Goal: Task Accomplishment & Management: Manage account settings

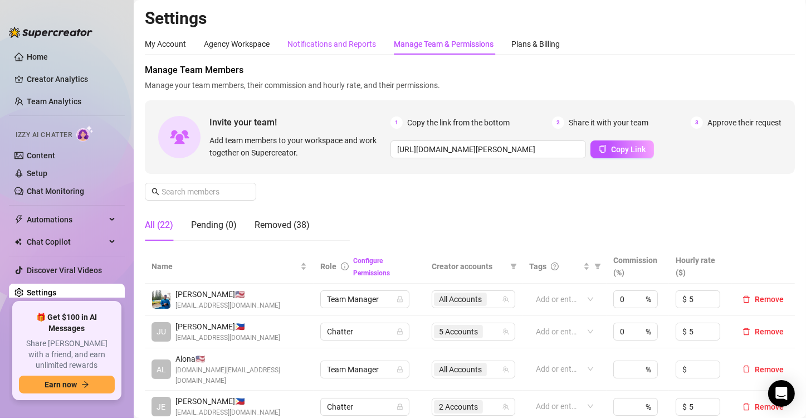
click at [340, 41] on div "Notifications and Reports" at bounding box center [331, 44] width 89 height 12
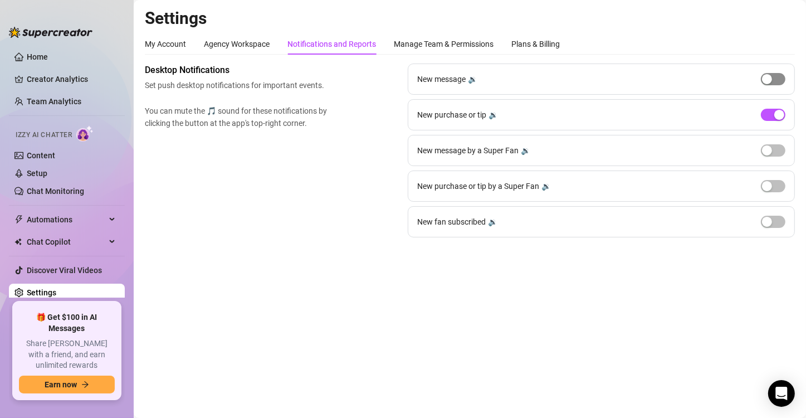
click at [769, 76] on div "button" at bounding box center [767, 79] width 10 height 10
click at [770, 76] on span "button" at bounding box center [773, 79] width 25 height 12
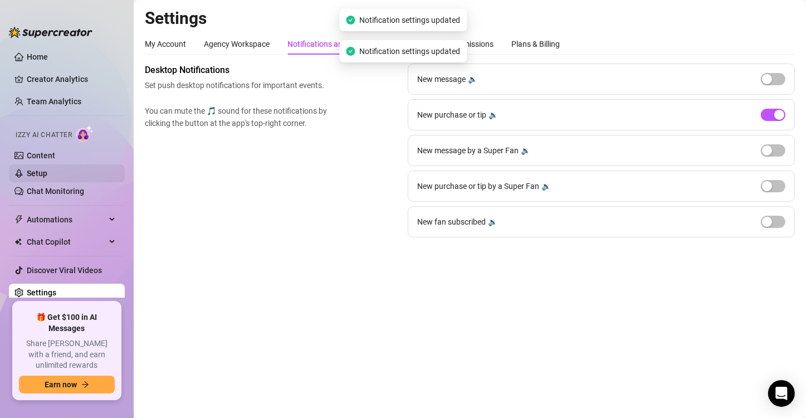
click at [47, 169] on link "Setup" at bounding box center [37, 173] width 21 height 9
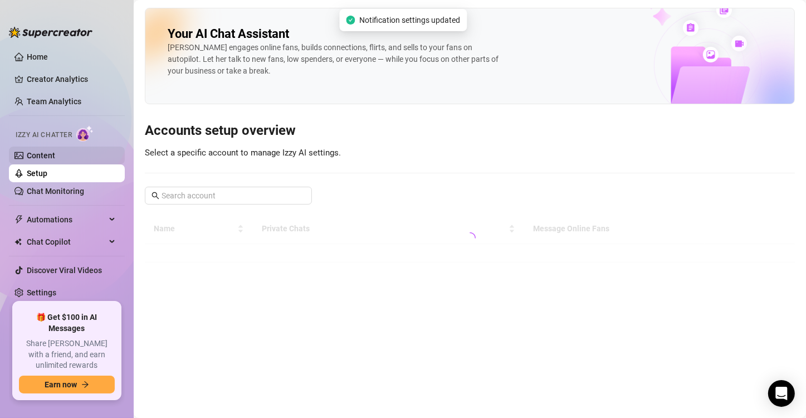
click at [55, 156] on link "Content" at bounding box center [41, 155] width 28 height 9
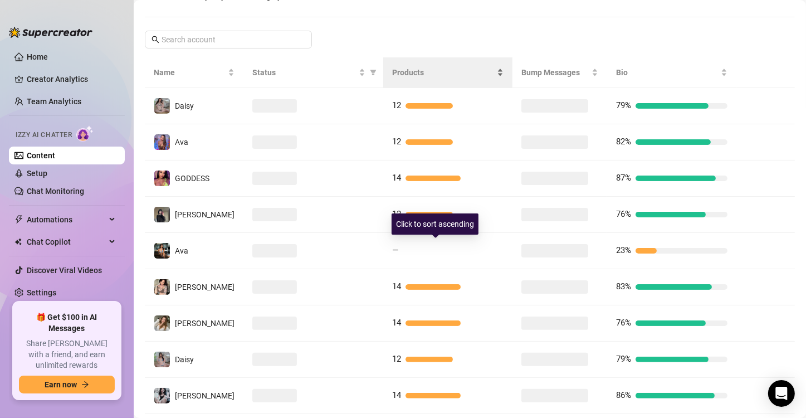
scroll to position [239, 0]
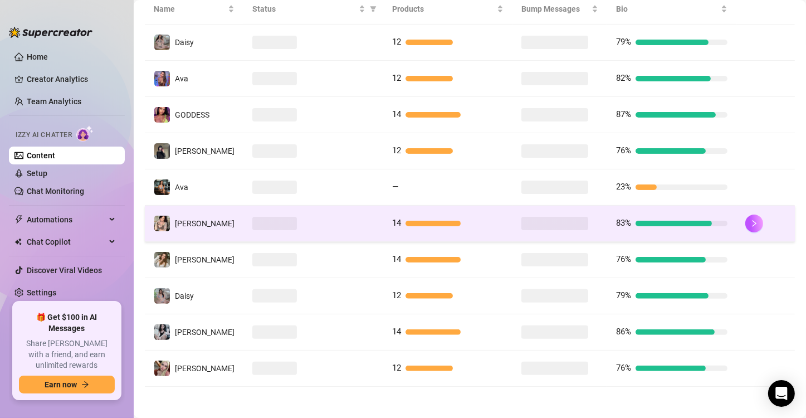
click at [296, 231] on td at bounding box center [313, 223] width 140 height 36
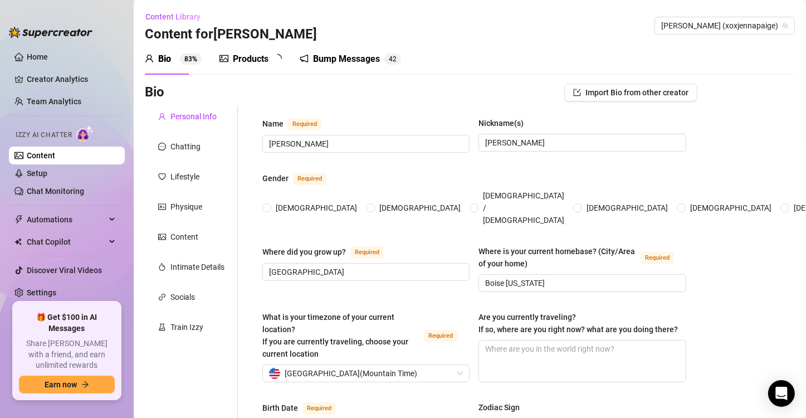
radio input "true"
type input "[DATE]"
click at [199, 152] on div "Chatting" at bounding box center [185, 146] width 30 height 12
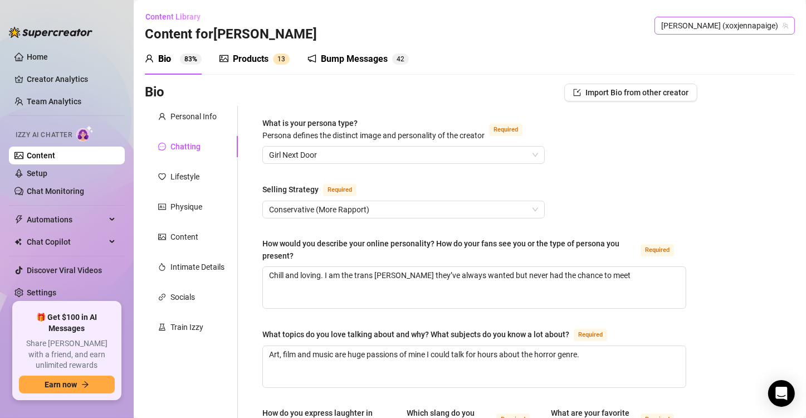
click at [747, 17] on div "[PERSON_NAME] (xoxjennapaige)" at bounding box center [724, 26] width 140 height 18
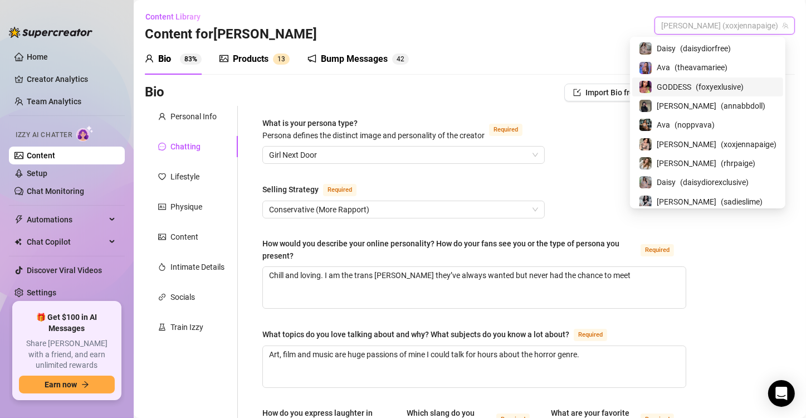
click at [728, 83] on span "( foxyexlusive )" at bounding box center [720, 87] width 48 height 12
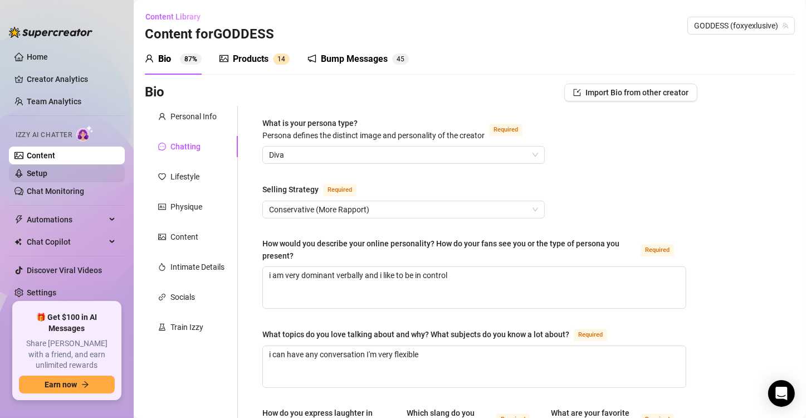
click at [27, 174] on link "Setup" at bounding box center [37, 173] width 21 height 9
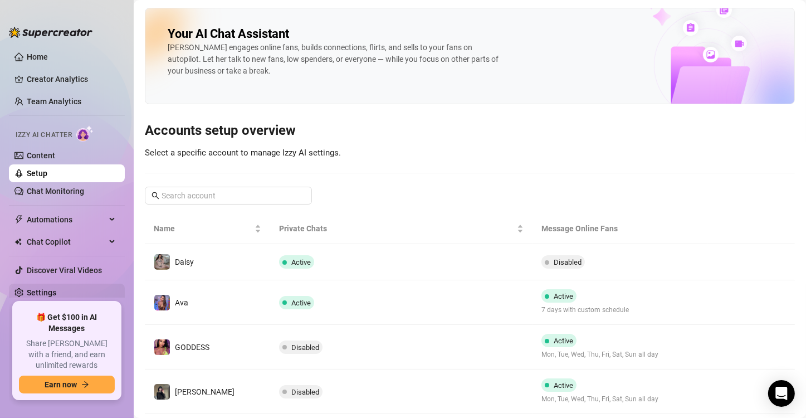
click at [56, 290] on link "Settings" at bounding box center [42, 292] width 30 height 9
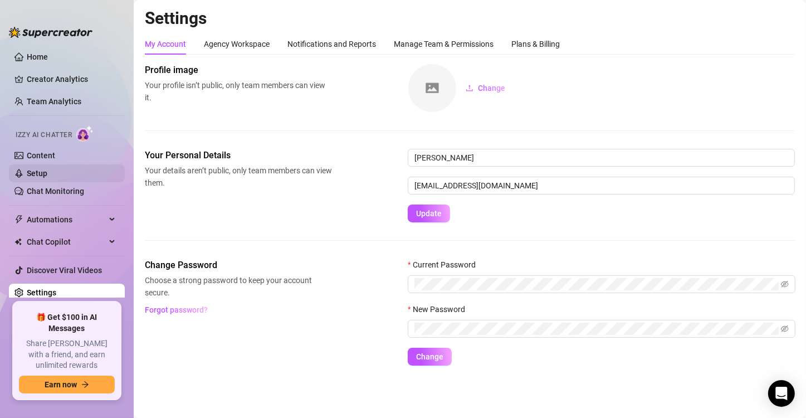
click at [47, 178] on link "Setup" at bounding box center [37, 173] width 21 height 9
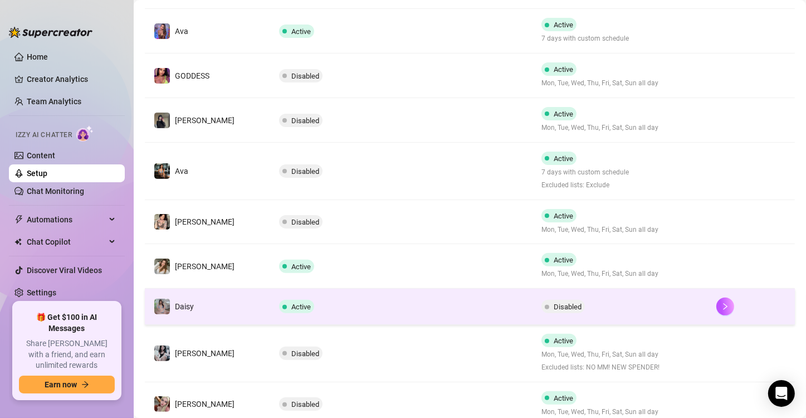
scroll to position [278, 0]
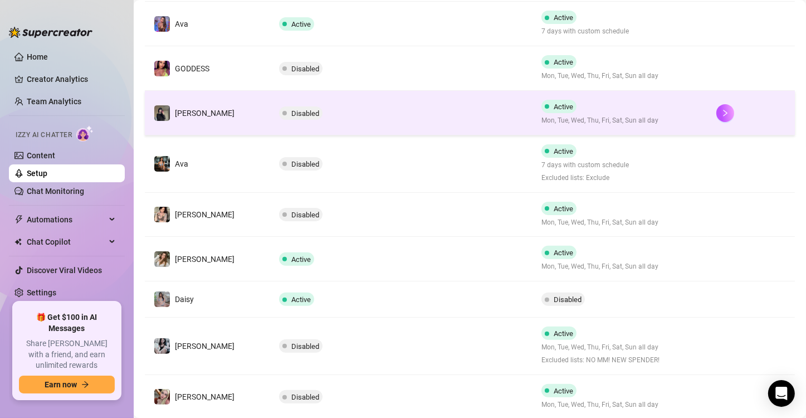
click at [304, 91] on td "Disabled" at bounding box center [401, 113] width 262 height 45
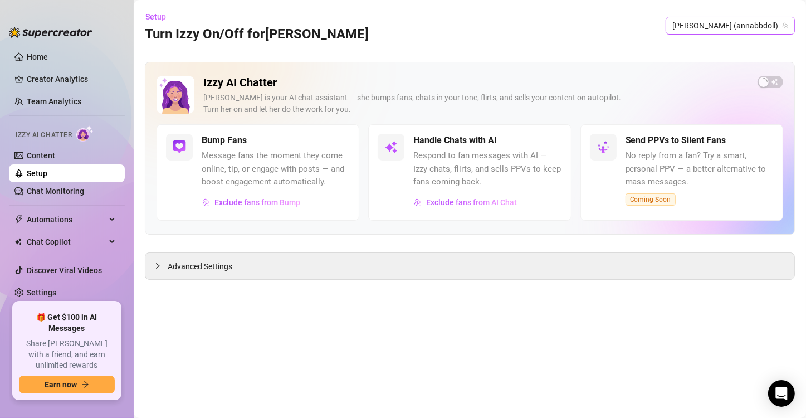
click at [750, 19] on span "[PERSON_NAME] (annabbdoll)" at bounding box center [730, 25] width 116 height 17
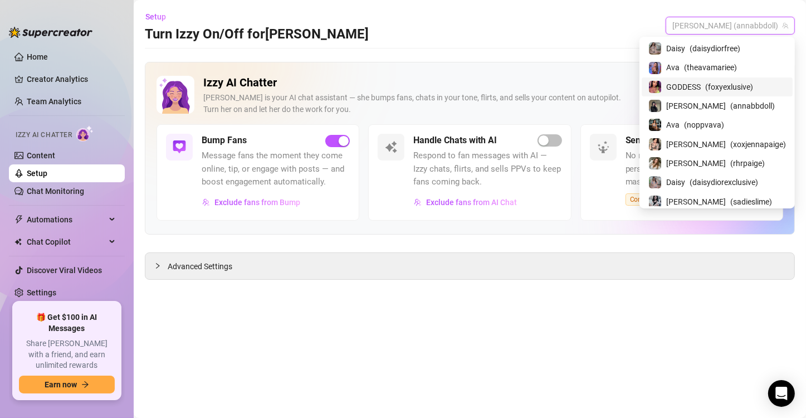
click at [748, 92] on span "( foxyexlusive )" at bounding box center [729, 87] width 48 height 12
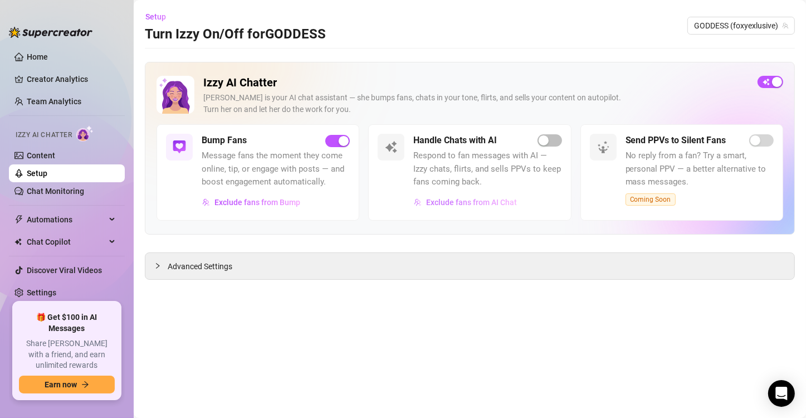
click at [499, 200] on span "Exclude fans from AI Chat" at bounding box center [471, 202] width 91 height 9
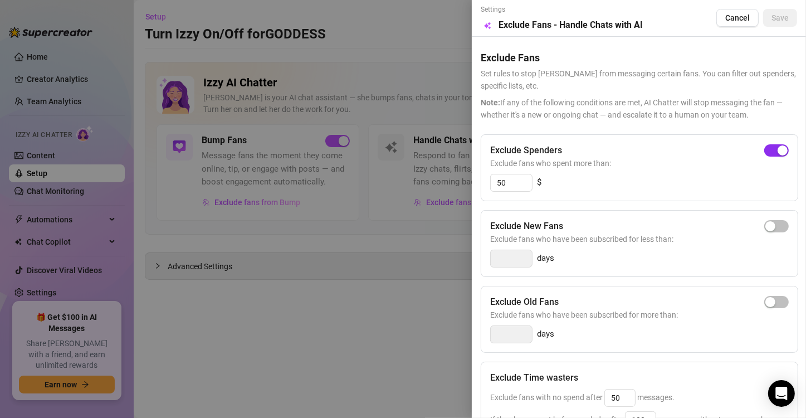
click at [764, 150] on span "button" at bounding box center [776, 150] width 25 height 12
click at [765, 150] on div "button" at bounding box center [770, 150] width 10 height 10
click at [521, 180] on input "300" at bounding box center [511, 182] width 41 height 17
type input "100"
click at [771, 21] on span "Save" at bounding box center [779, 17] width 17 height 9
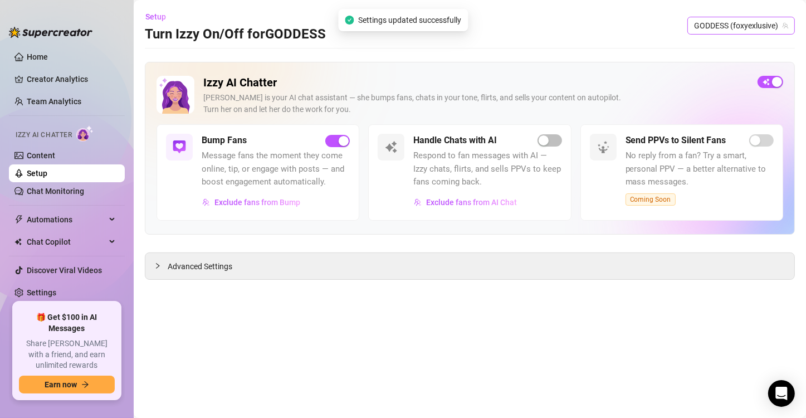
click at [766, 25] on span "GODDESS (foxyexlusive)" at bounding box center [741, 25] width 94 height 17
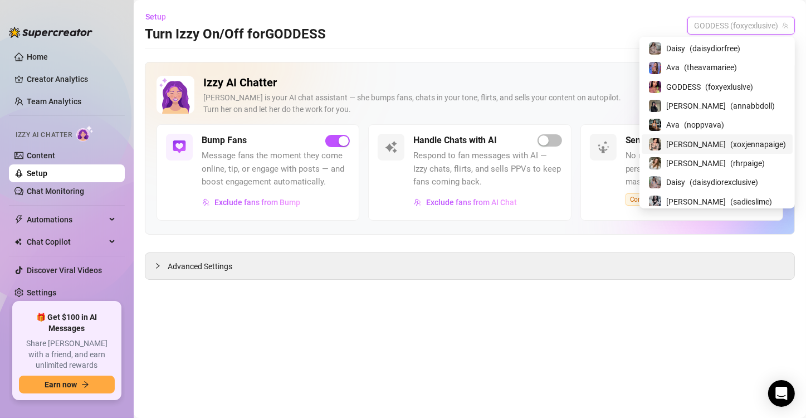
click at [752, 139] on span "( xoxjennapaige )" at bounding box center [758, 144] width 56 height 12
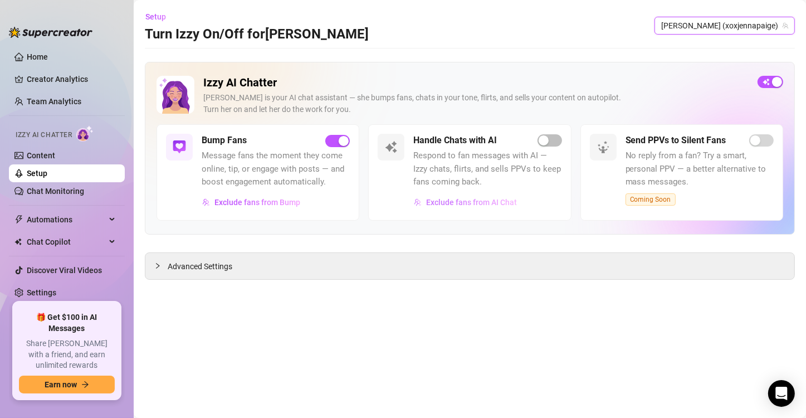
click at [506, 203] on span "Exclude fans from AI Chat" at bounding box center [471, 202] width 91 height 9
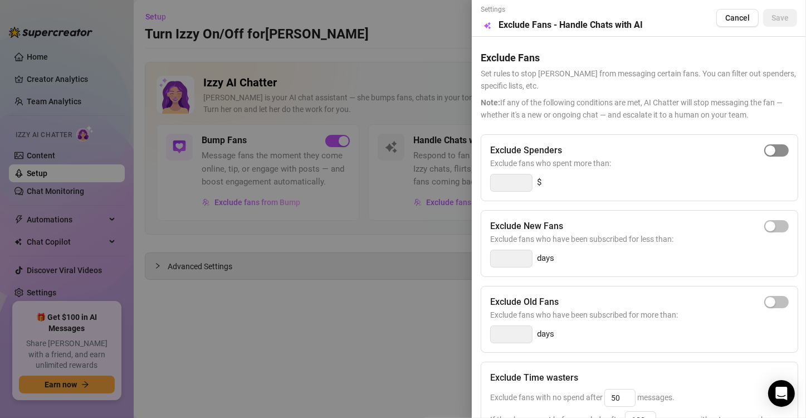
click at [768, 151] on span "button" at bounding box center [776, 150] width 25 height 12
click at [501, 181] on input "300" at bounding box center [511, 182] width 41 height 17
type input "100"
click at [777, 25] on button "Save" at bounding box center [780, 18] width 34 height 18
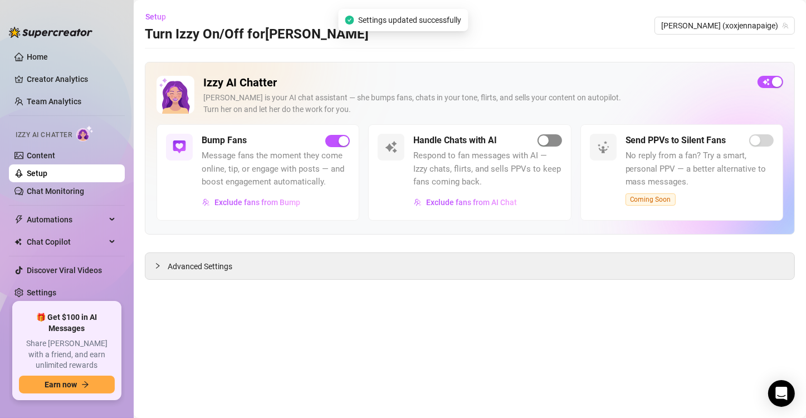
click at [553, 141] on span "button" at bounding box center [549, 140] width 25 height 12
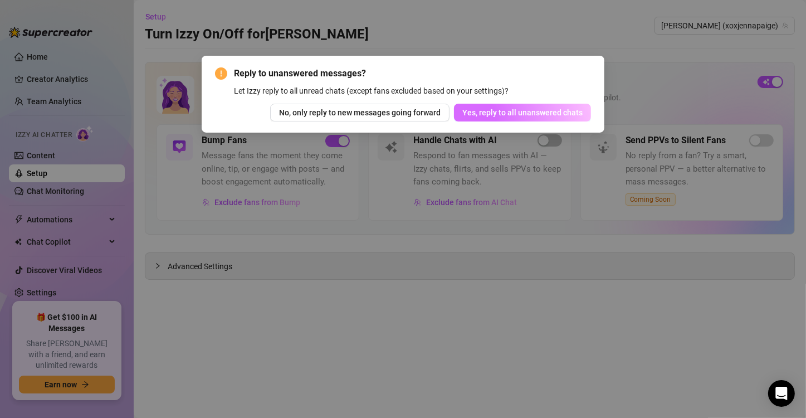
click at [559, 115] on span "Yes, reply to all unanswered chats" at bounding box center [522, 112] width 120 height 9
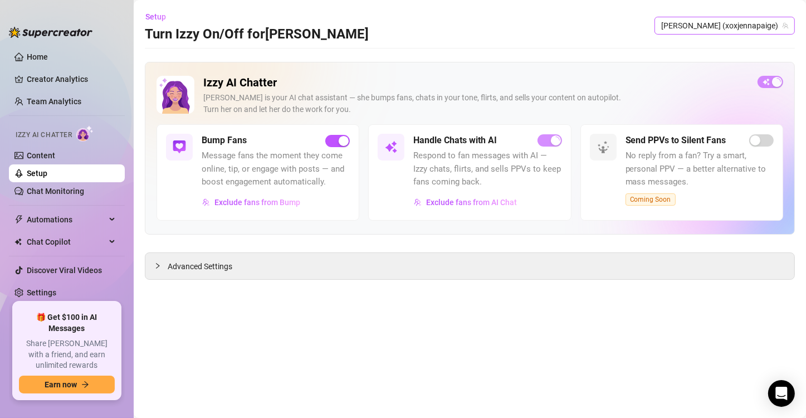
click at [746, 32] on span "[PERSON_NAME] (xoxjennapaige)" at bounding box center [724, 25] width 127 height 17
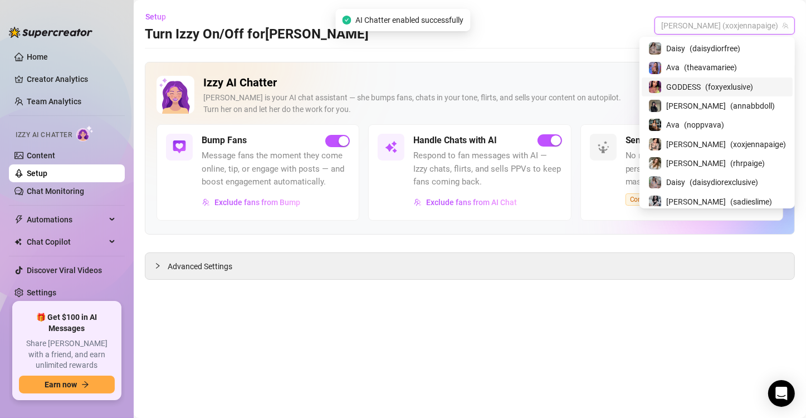
click at [734, 89] on span "( foxyexlusive )" at bounding box center [729, 87] width 48 height 12
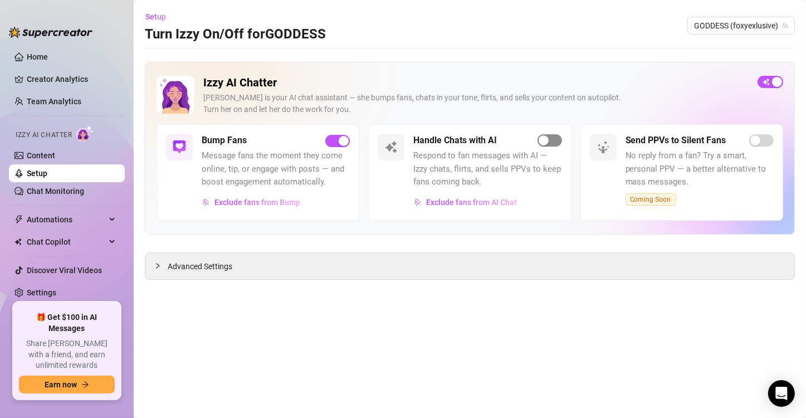
click at [552, 135] on span "button" at bounding box center [549, 140] width 25 height 12
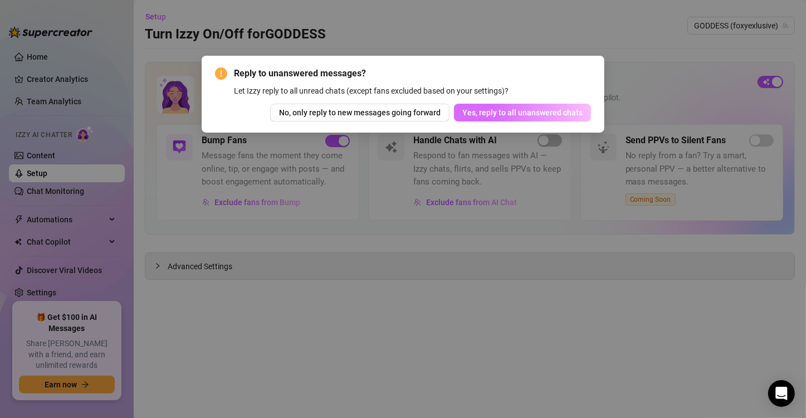
click at [552, 121] on button "Yes, reply to all unanswered chats" at bounding box center [522, 113] width 137 height 18
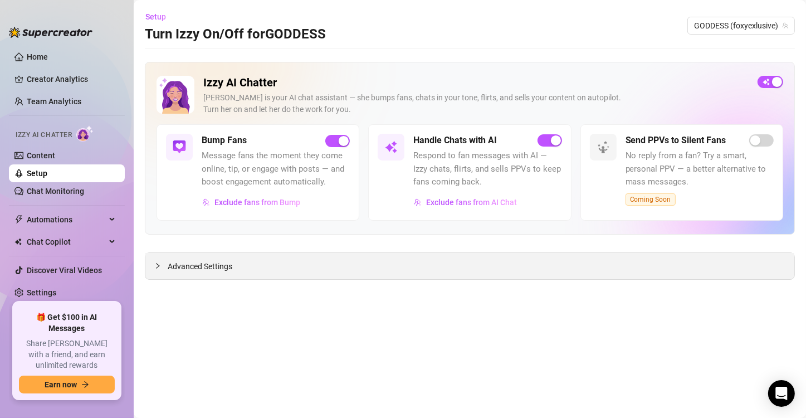
click at [224, 267] on span "Advanced Settings" at bounding box center [200, 266] width 65 height 12
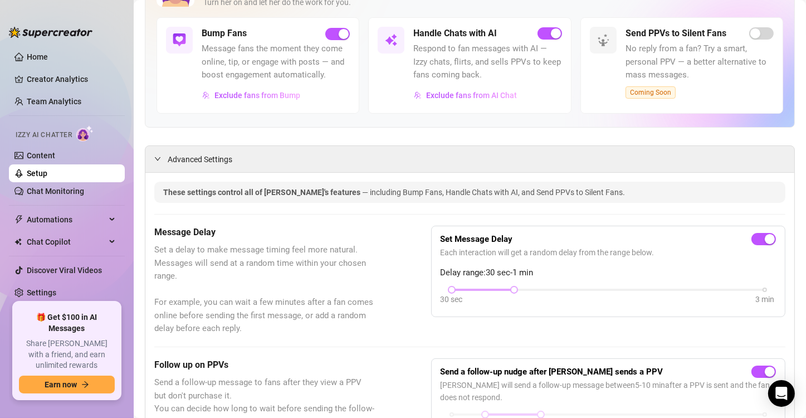
scroll to position [111, 0]
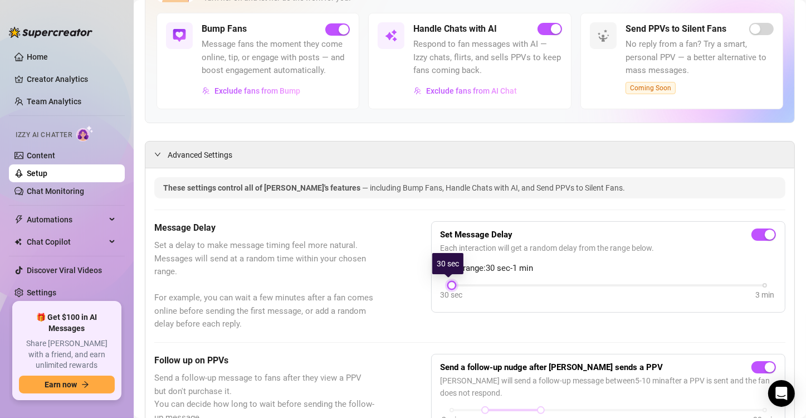
drag, startPoint x: 509, startPoint y: 287, endPoint x: 446, endPoint y: 281, distance: 63.8
click at [449, 282] on div at bounding box center [452, 285] width 6 height 6
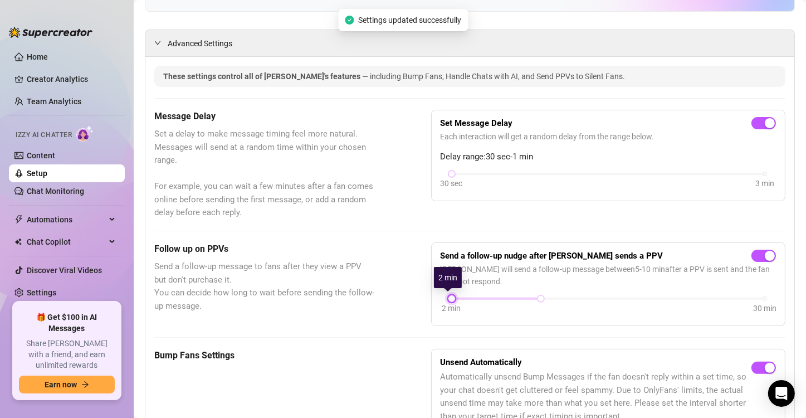
drag, startPoint x: 482, startPoint y: 296, endPoint x: 427, endPoint y: 294, distance: 55.2
click at [427, 294] on div "Follow up on PPVs Send a follow-up message to fans after they view a PPV but do…" at bounding box center [469, 284] width 631 height 84
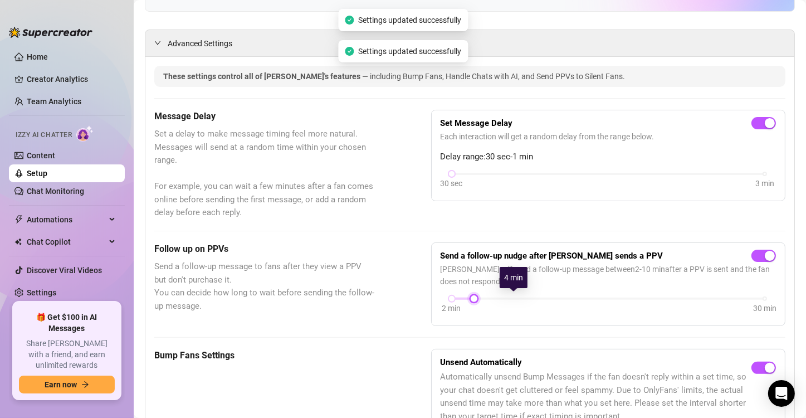
drag, startPoint x: 532, startPoint y: 298, endPoint x: 425, endPoint y: 298, distance: 107.5
click at [425, 298] on div "Follow up on PPVs Send a follow-up message to fans after they view a PPV but do…" at bounding box center [469, 284] width 631 height 84
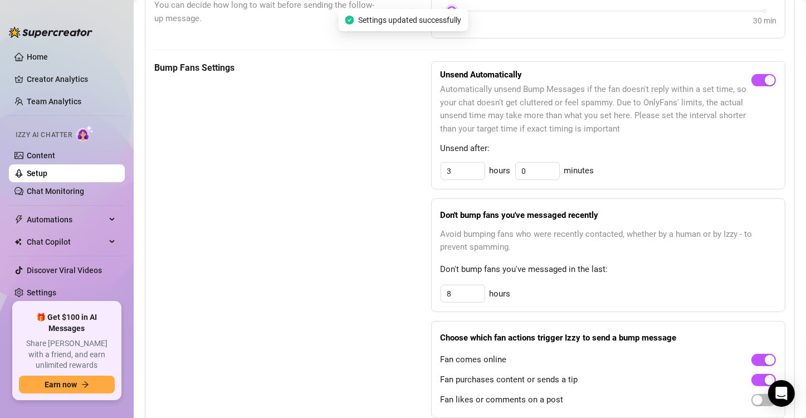
scroll to position [557, 0]
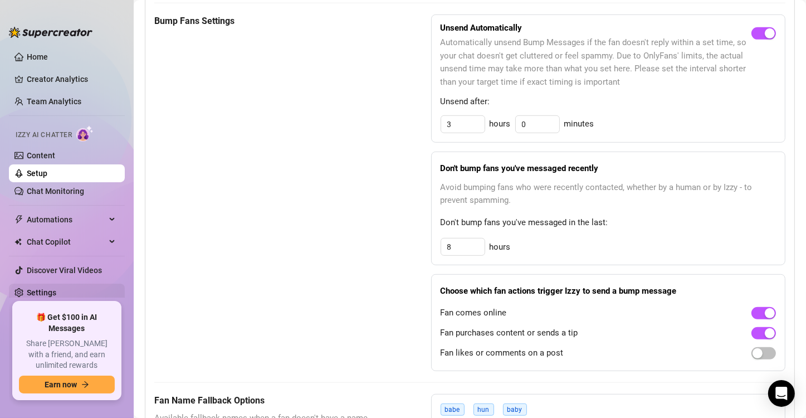
click at [56, 296] on link "Settings" at bounding box center [42, 292] width 30 height 9
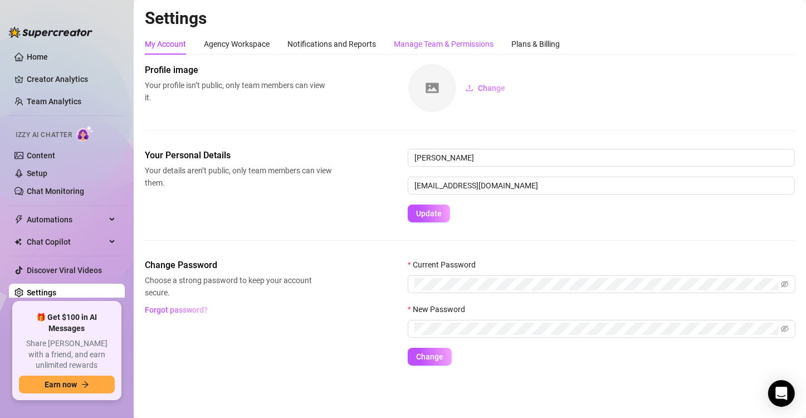
click at [413, 42] on div "Manage Team & Permissions" at bounding box center [444, 44] width 100 height 12
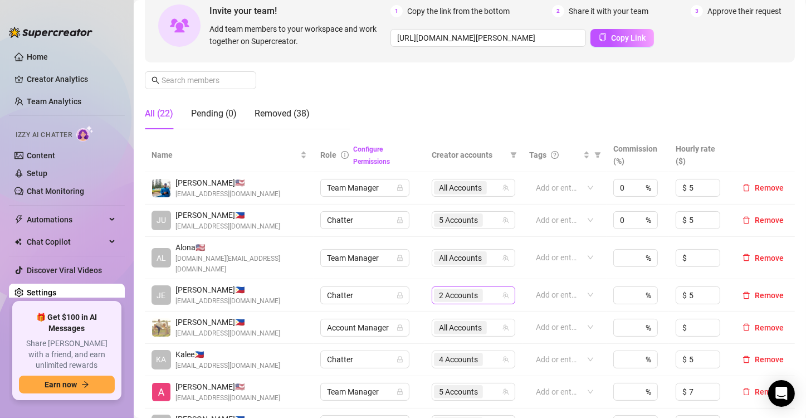
scroll to position [223, 0]
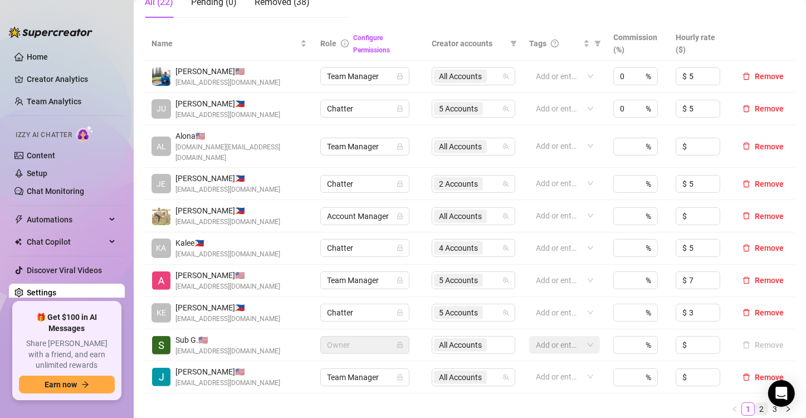
click at [755, 403] on link "2" at bounding box center [761, 409] width 12 height 12
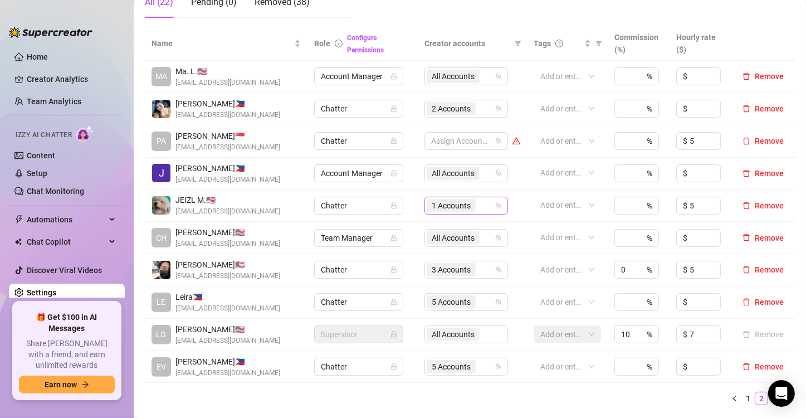
click at [458, 204] on span "1 Accounts" at bounding box center [451, 205] width 39 height 12
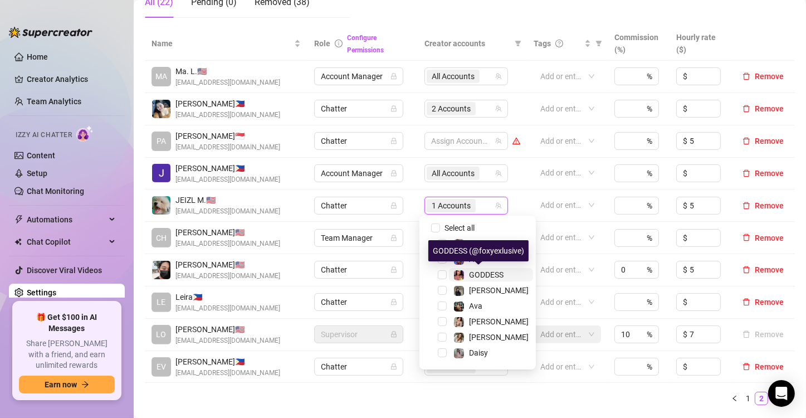
click at [488, 268] on div "GODDESS" at bounding box center [486, 274] width 35 height 13
click at [481, 321] on span "[PERSON_NAME]" at bounding box center [499, 321] width 60 height 9
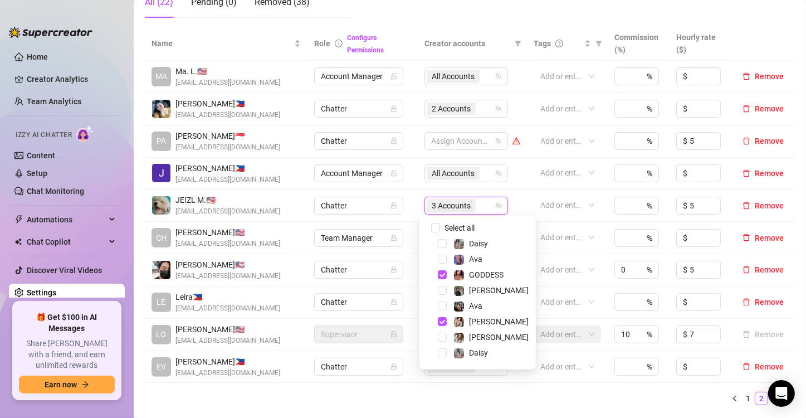
click at [543, 404] on div "Name Role Configure Permissions Creator accounts Tags Commission (%) Hourly rat…" at bounding box center [470, 220] width 650 height 387
